Goal: Check status

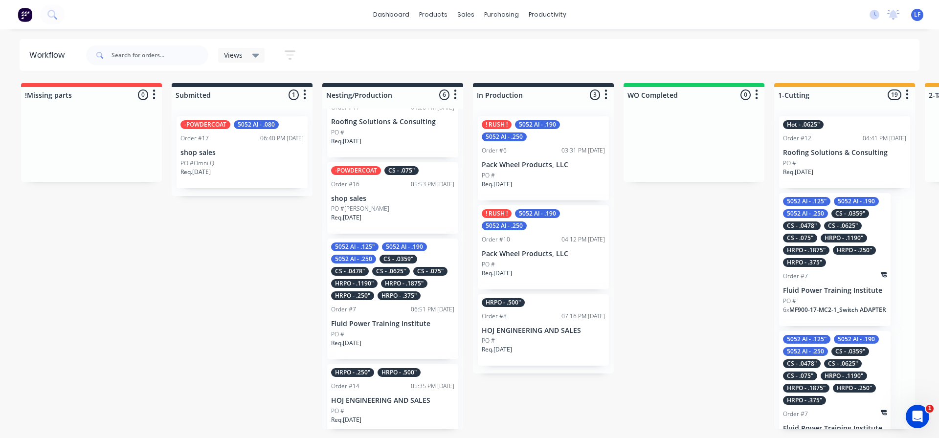
scroll to position [98, 0]
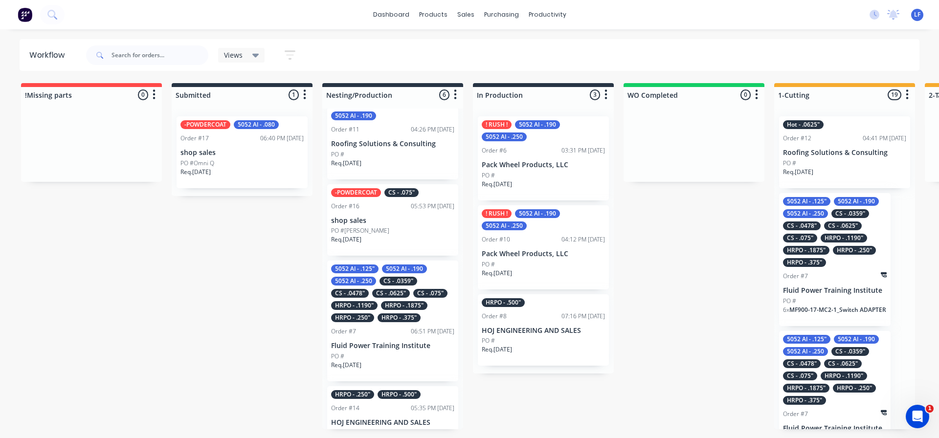
click at [389, 225] on p "shop sales" at bounding box center [392, 221] width 123 height 8
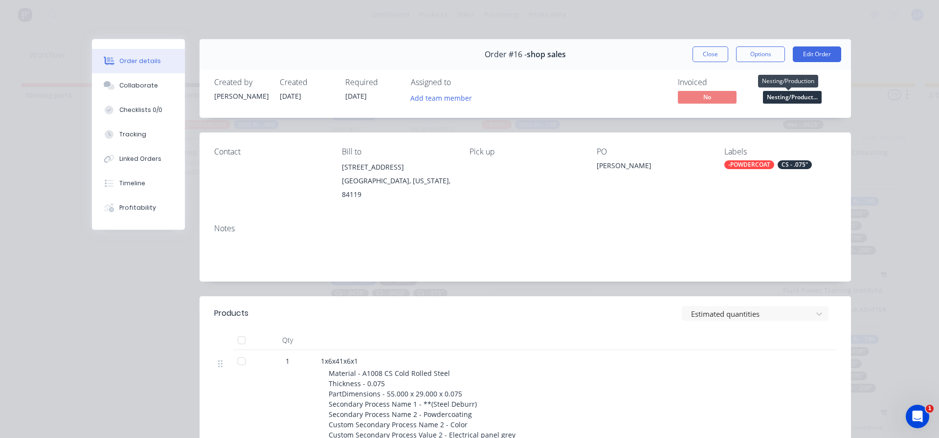
click at [793, 96] on span "Nesting/Product..." at bounding box center [792, 97] width 59 height 12
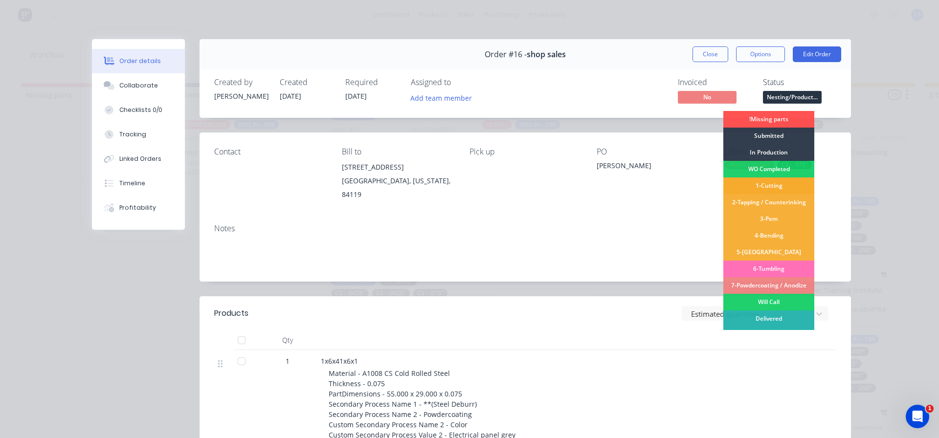
click at [763, 184] on div "1-Cutting" at bounding box center [769, 186] width 91 height 17
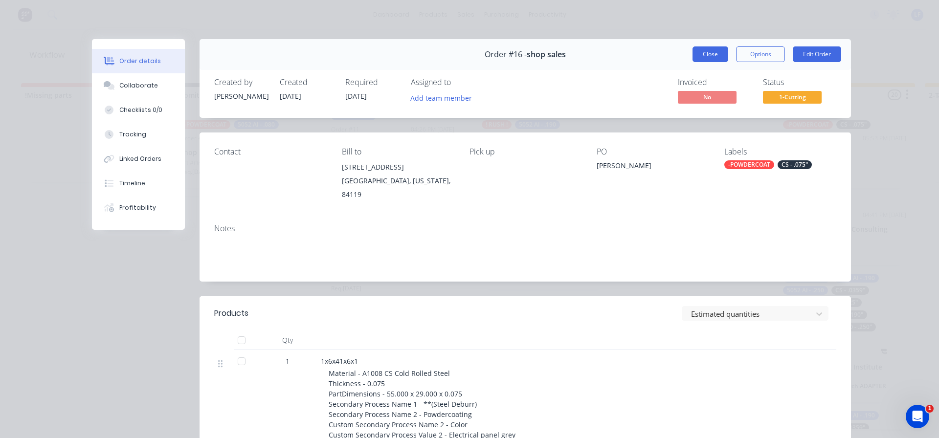
click at [706, 55] on button "Close" at bounding box center [711, 54] width 36 height 16
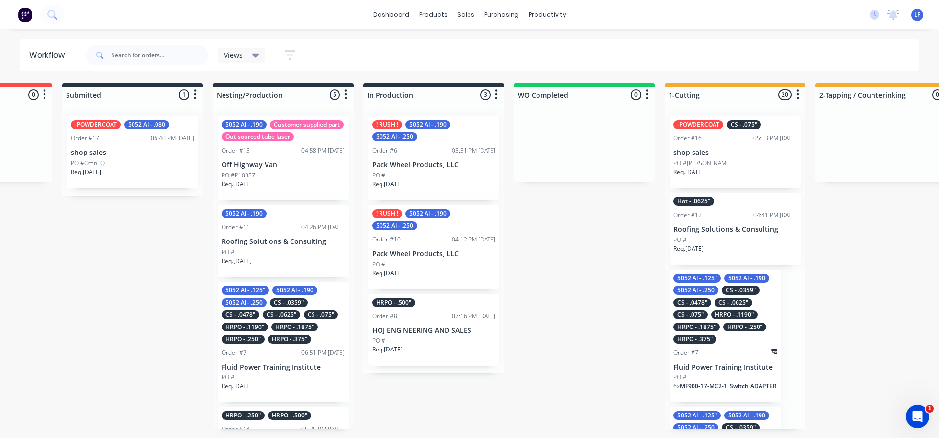
scroll to position [0, 0]
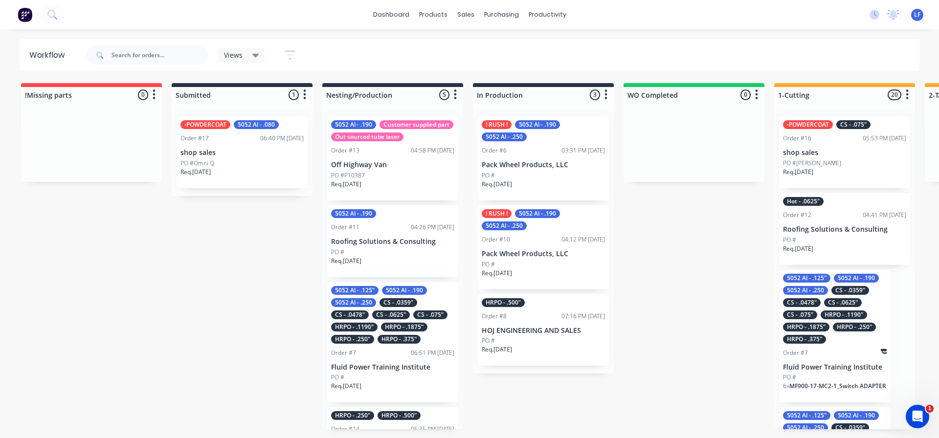
click at [376, 319] on div "CS - .0625"" at bounding box center [391, 315] width 38 height 9
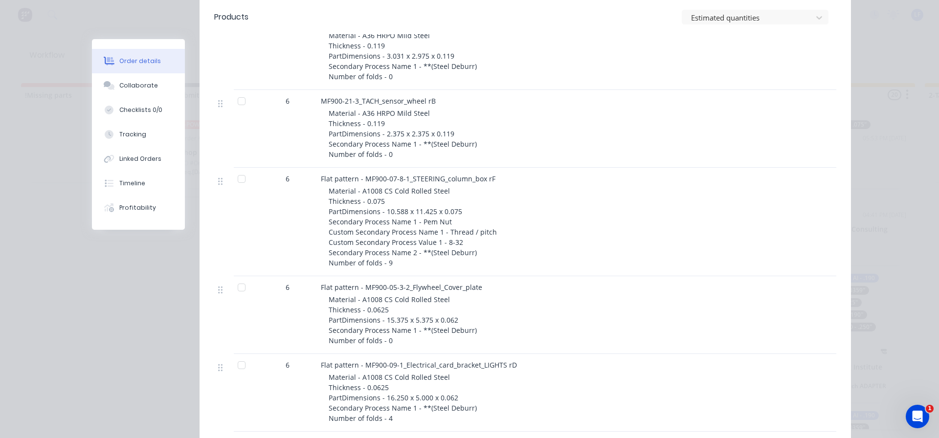
scroll to position [2006, 0]
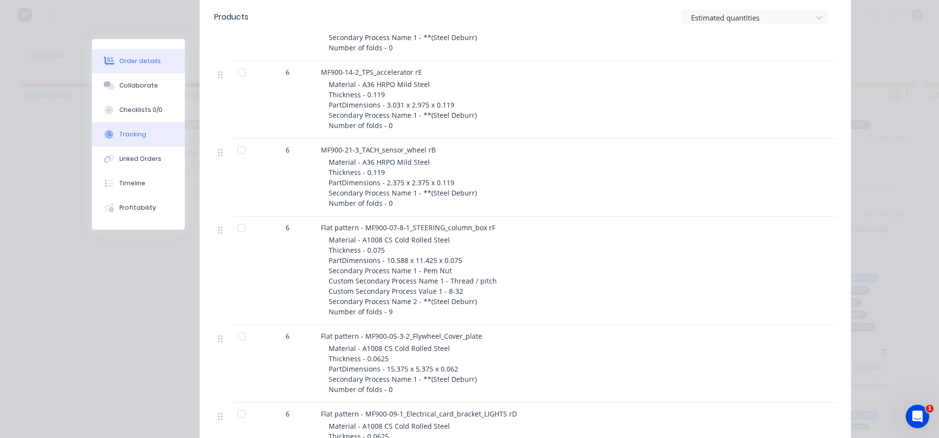
click at [119, 135] on div "Tracking" at bounding box center [132, 134] width 27 height 9
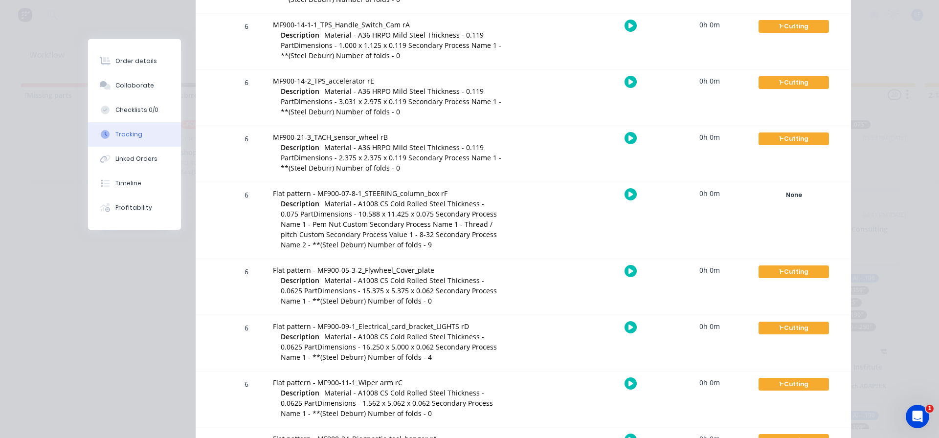
scroll to position [1393, 0]
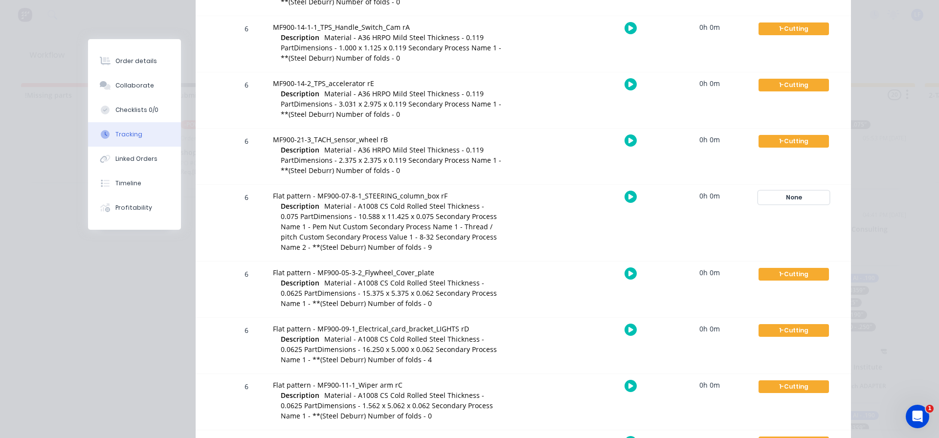
click at [793, 199] on div "None" at bounding box center [794, 197] width 70 height 13
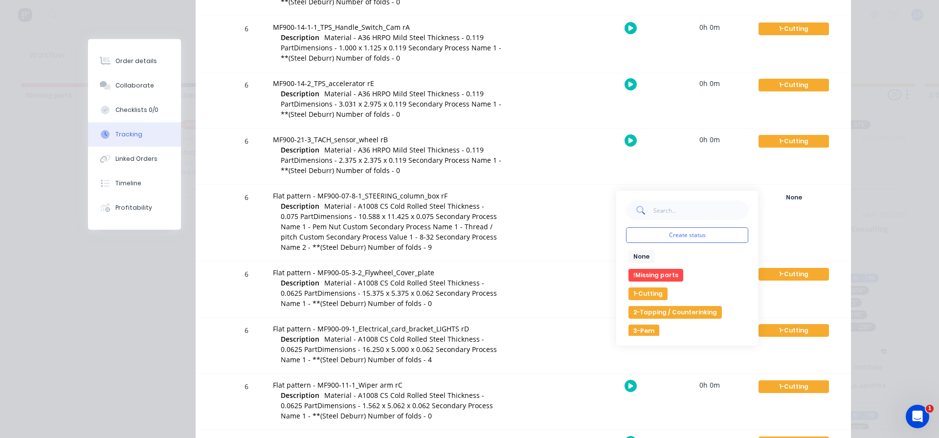
click at [647, 294] on button "1-Cutting" at bounding box center [648, 294] width 39 height 13
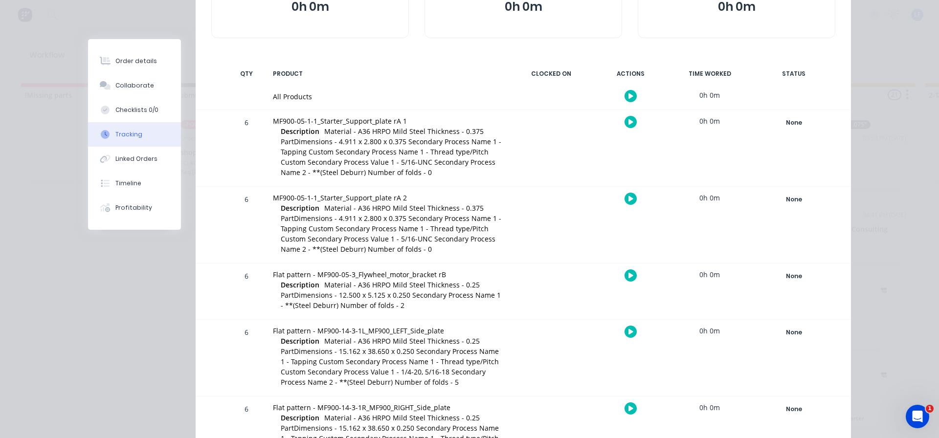
scroll to position [0, 0]
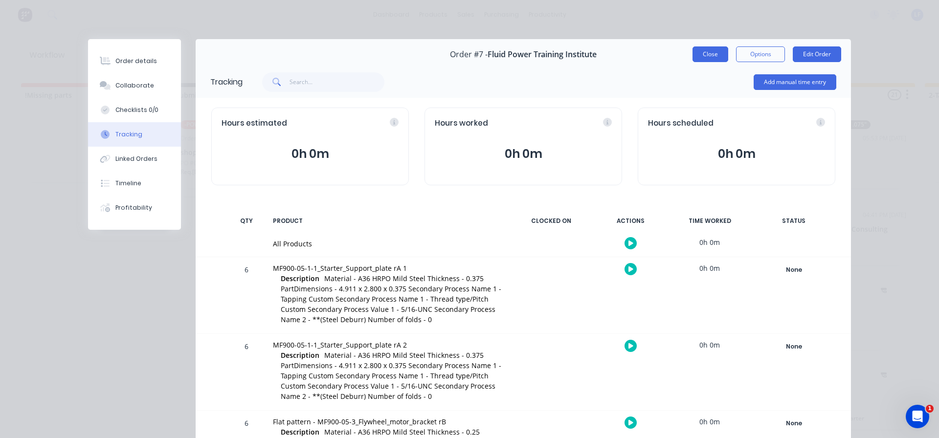
click at [706, 53] on button "Close" at bounding box center [711, 54] width 36 height 16
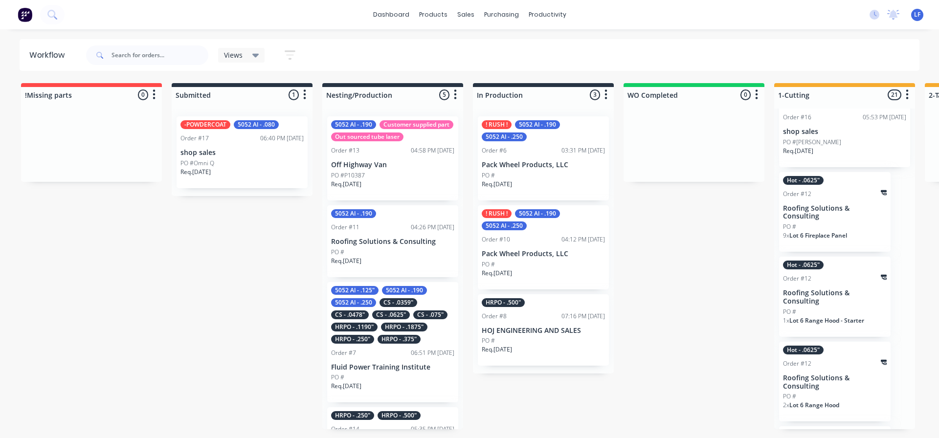
click at [254, 162] on div "PO #Omni Q" at bounding box center [242, 163] width 123 height 9
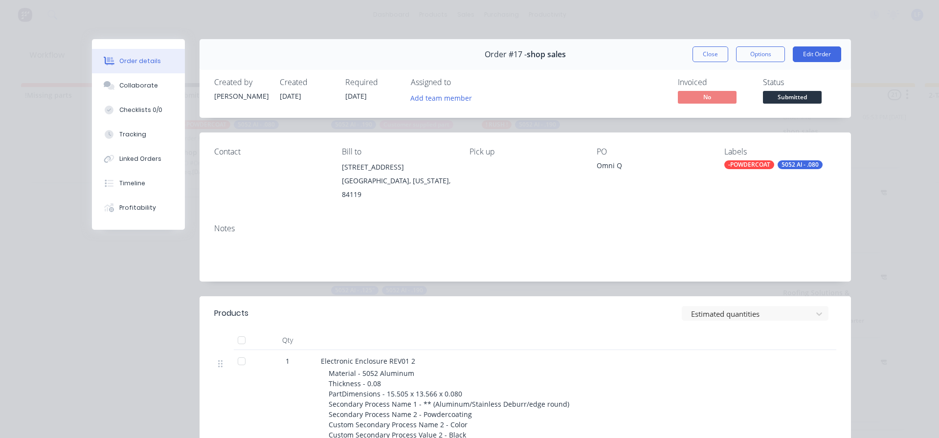
click at [791, 98] on span "Submitted" at bounding box center [792, 97] width 59 height 12
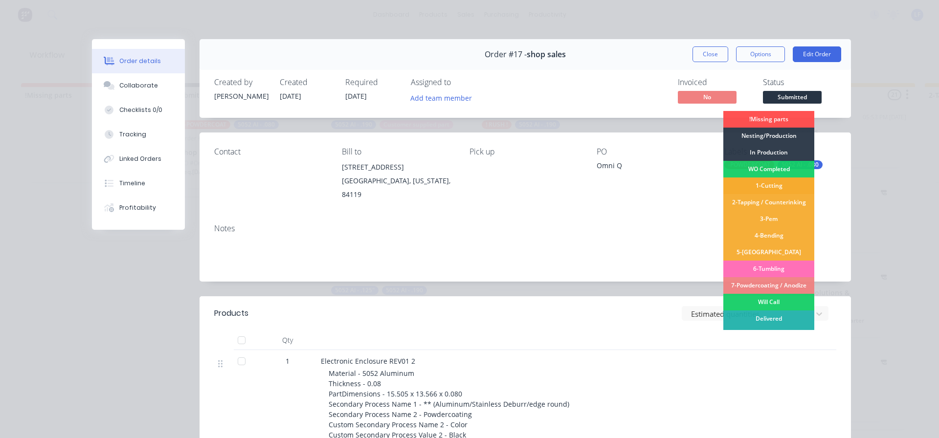
click at [755, 186] on div "1-Cutting" at bounding box center [769, 186] width 91 height 17
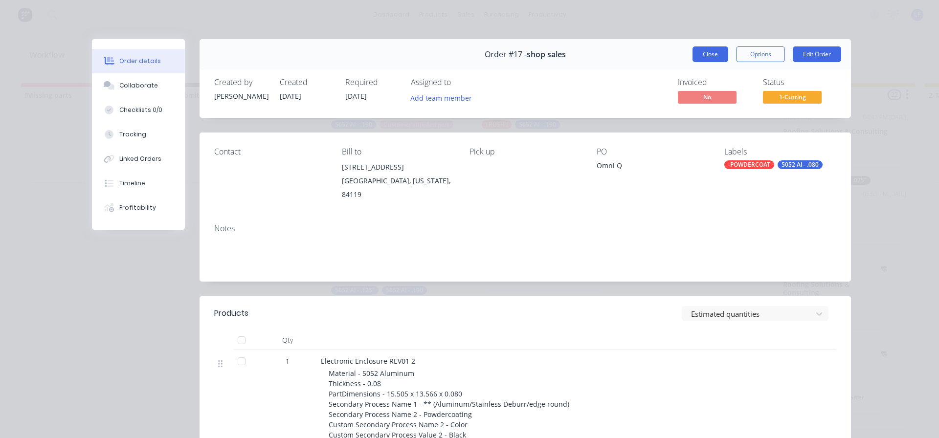
click at [705, 54] on button "Close" at bounding box center [711, 54] width 36 height 16
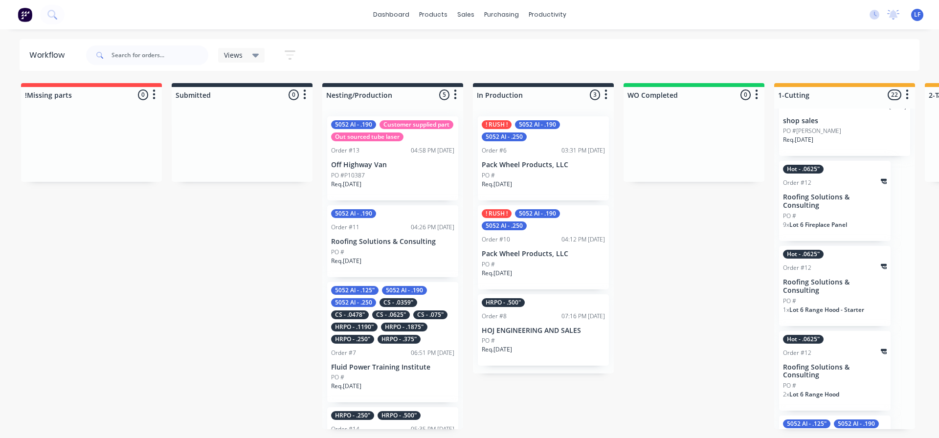
scroll to position [196, 0]
